Goal: Task Accomplishment & Management: Manage account settings

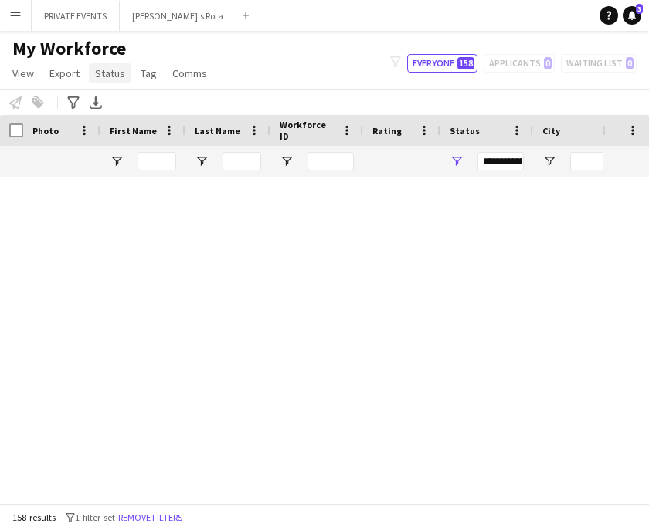
scroll to position [1692, 0]
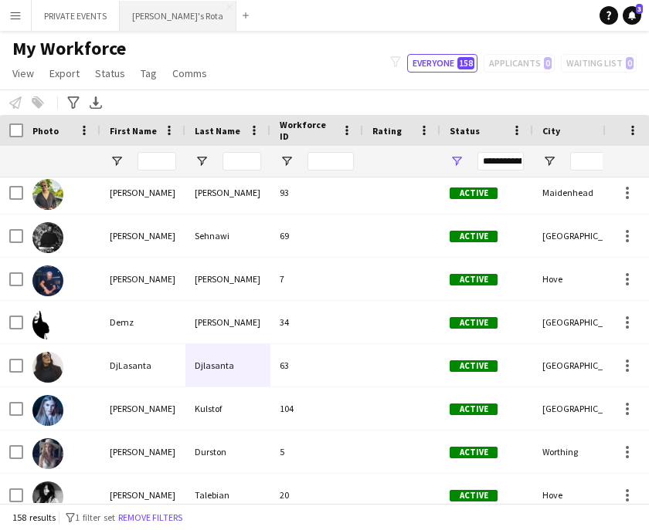
click at [148, 12] on button "[PERSON_NAME]'s Rota Close" at bounding box center [178, 16] width 117 height 30
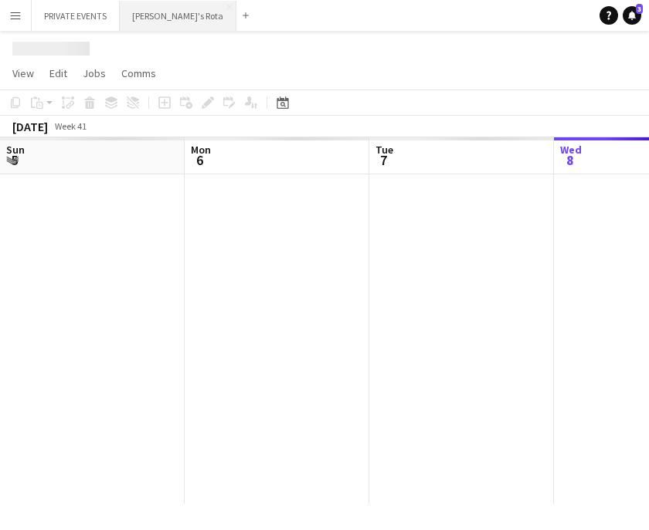
scroll to position [0, 369]
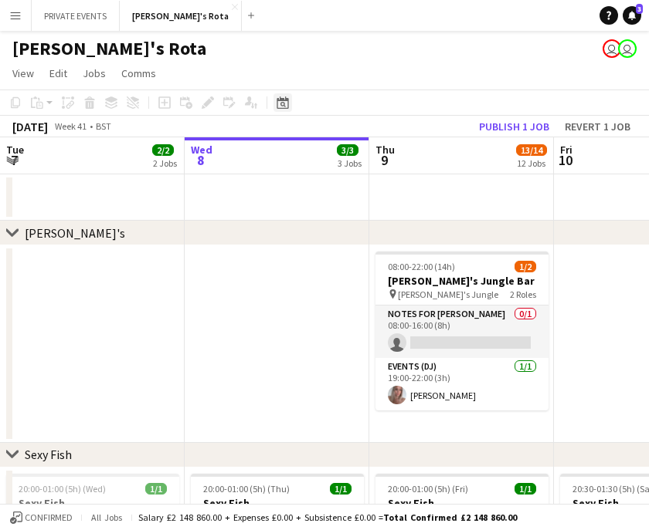
click at [279, 106] on icon "Date picker" at bounding box center [282, 103] width 12 height 12
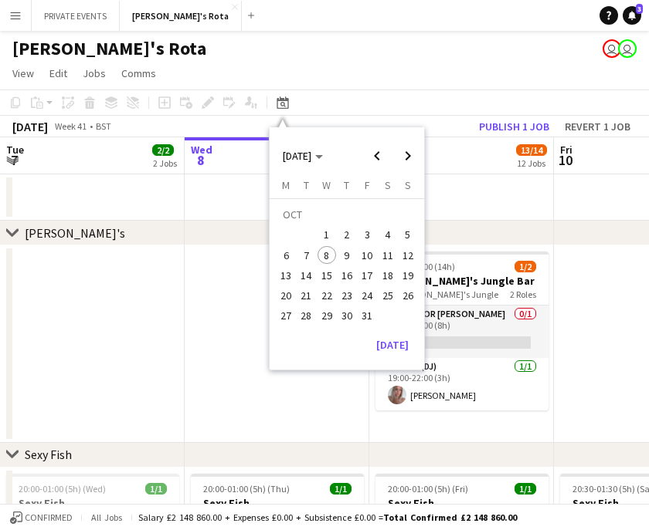
click at [385, 68] on app-page-menu "View Day view expanded Day view collapsed Month view Date picker Jump to [DATE]…" at bounding box center [324, 74] width 649 height 29
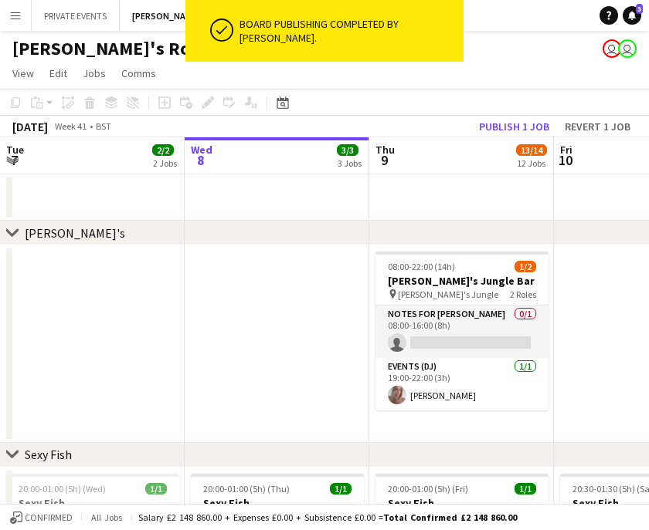
click at [478, 49] on div "[PERSON_NAME]'s Rota user user" at bounding box center [324, 45] width 649 height 29
click at [280, 101] on icon at bounding box center [282, 103] width 12 height 12
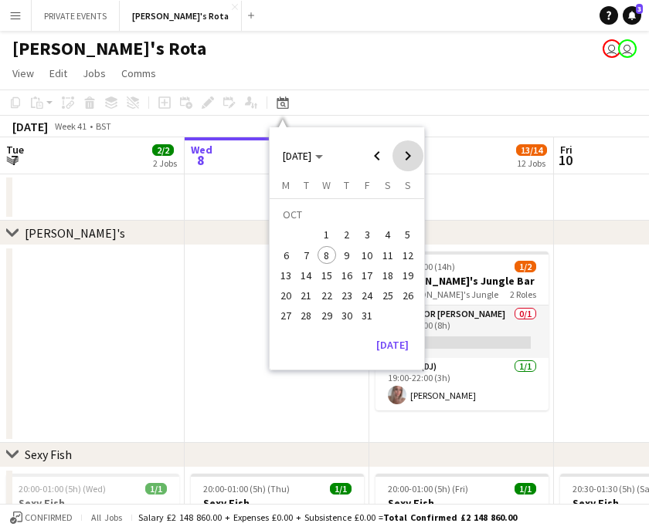
click at [412, 154] on span "Next month" at bounding box center [407, 156] width 31 height 31
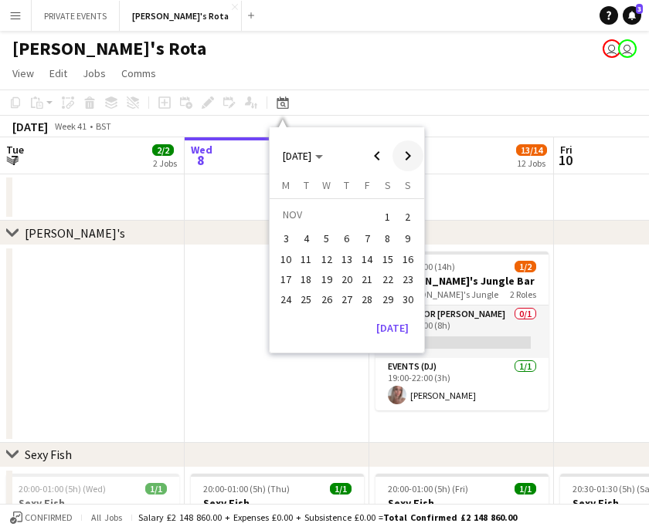
click at [412, 154] on span "Next month" at bounding box center [407, 156] width 31 height 31
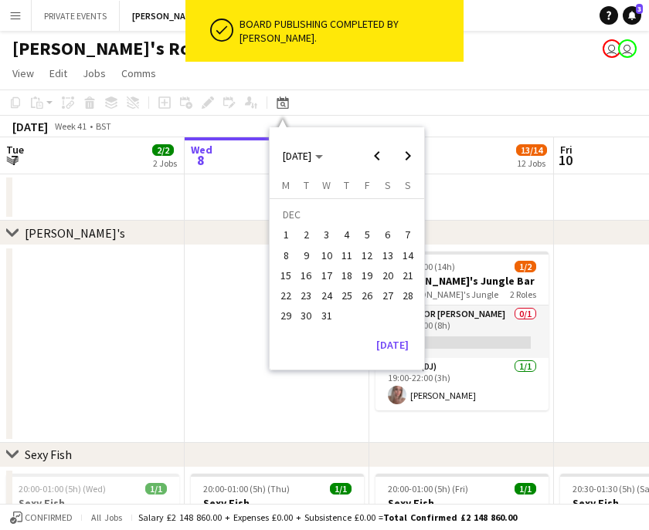
click at [328, 318] on span "31" at bounding box center [326, 316] width 19 height 19
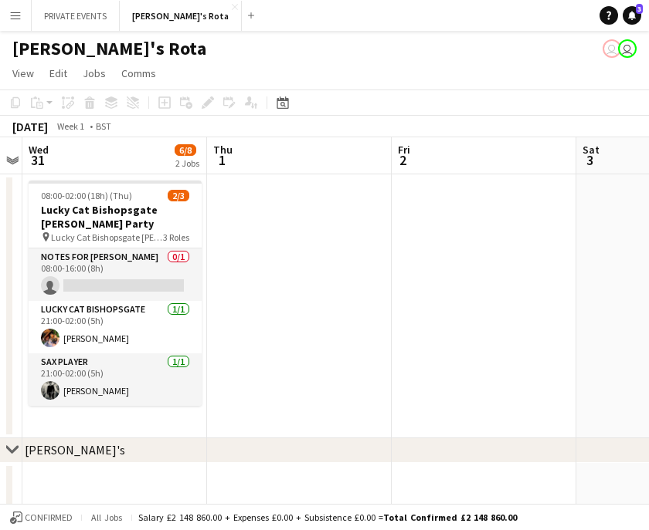
scroll to position [0, 0]
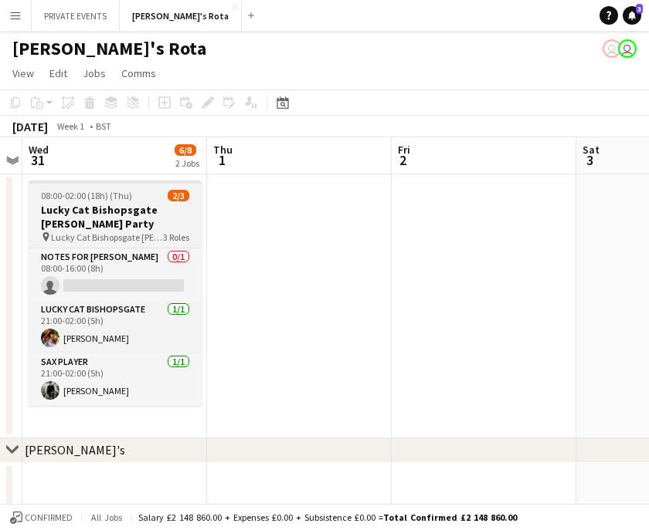
click at [77, 203] on h3 "Lucky Cat Bishopsgate [PERSON_NAME] Party" at bounding box center [115, 217] width 173 height 28
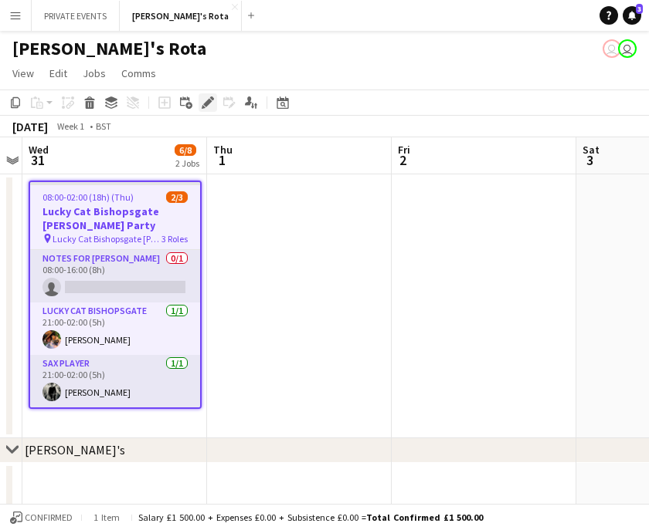
click at [205, 101] on icon "Edit" at bounding box center [208, 103] width 12 height 12
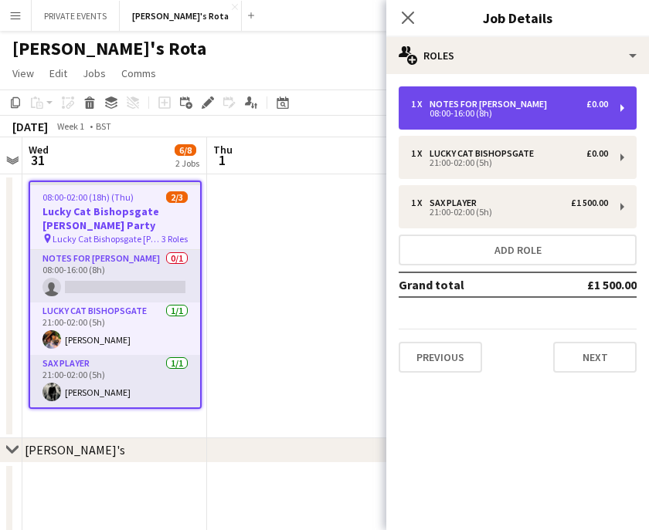
click at [477, 110] on div "08:00-16:00 (8h)" at bounding box center [509, 114] width 197 height 8
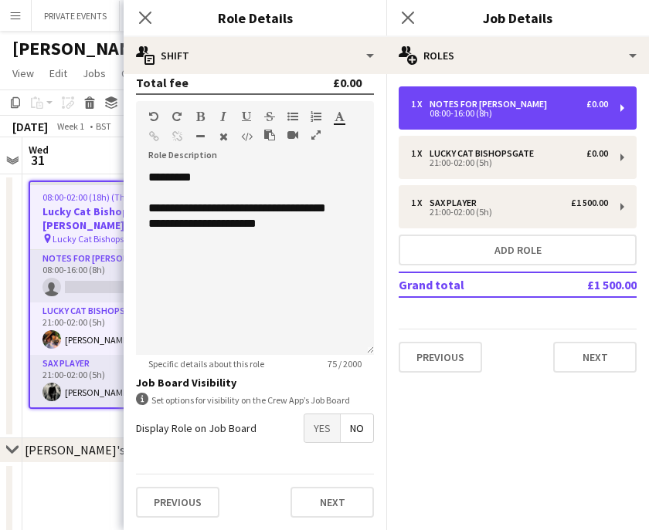
scroll to position [391, 0]
